Goal: Find specific page/section: Find specific page/section

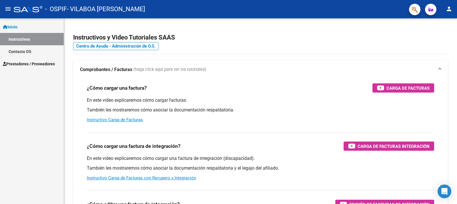
click at [26, 61] on span "Prestadores / Proveedores" at bounding box center [29, 64] width 52 height 6
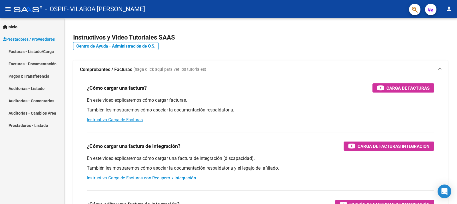
click at [32, 51] on link "Facturas - Listado/Carga" at bounding box center [32, 51] width 64 height 12
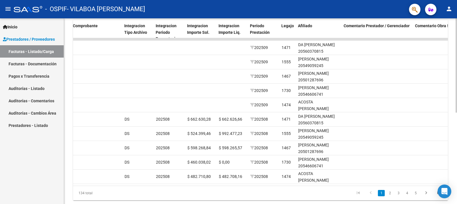
scroll to position [157, 0]
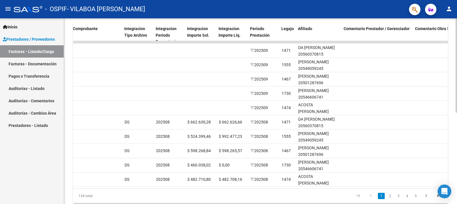
click at [457, 104] on div at bounding box center [456, 65] width 1 height 94
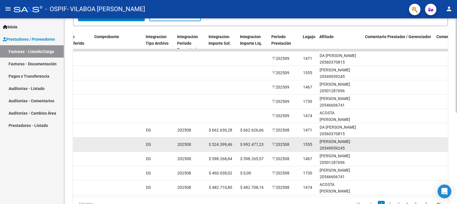
scroll to position [180, 0]
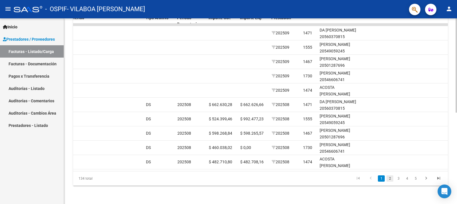
click at [390, 180] on link "2" at bounding box center [390, 178] width 7 height 6
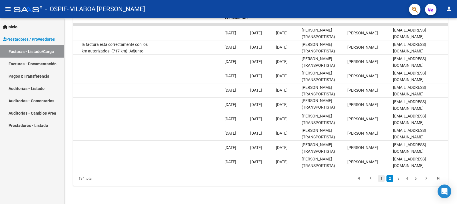
click at [382, 180] on link "1" at bounding box center [381, 178] width 7 height 6
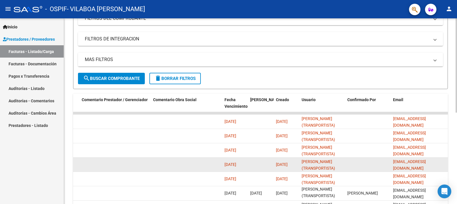
scroll to position [117, 0]
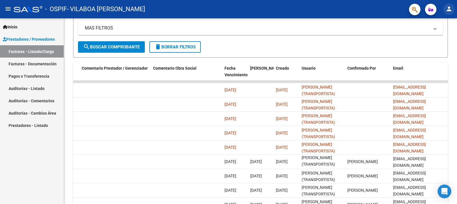
click at [453, 10] on button "person" at bounding box center [449, 8] width 11 height 11
click at [447, 38] on button "exit_to_app Salir" at bounding box center [437, 38] width 35 height 14
